Goal: Task Accomplishment & Management: Manage account settings

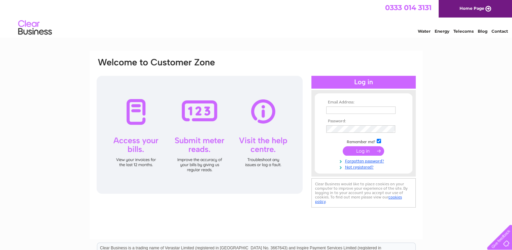
type input "aerialsbyclarkes@btconnect.com"
click at [360, 151] on input "submit" at bounding box center [362, 150] width 41 height 9
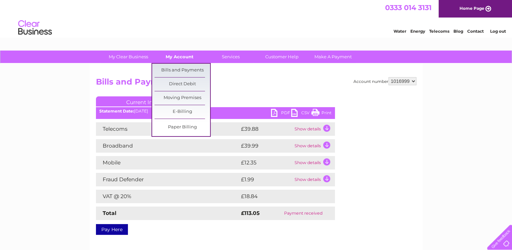
click at [174, 58] on link "My Account" at bounding box center [180, 56] width 56 height 12
click at [179, 70] on link "Bills and Payments" at bounding box center [182, 70] width 56 height 13
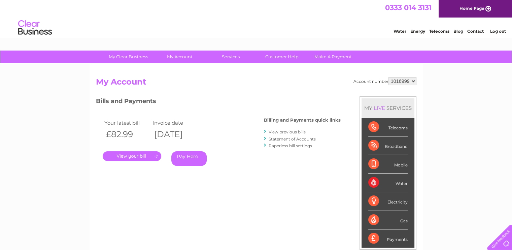
click at [150, 157] on link "." at bounding box center [132, 156] width 59 height 10
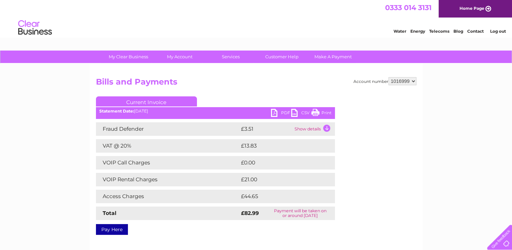
click at [326, 112] on link "Print" at bounding box center [321, 114] width 20 height 10
